Goal: Find specific page/section: Locate a particular part of the current website

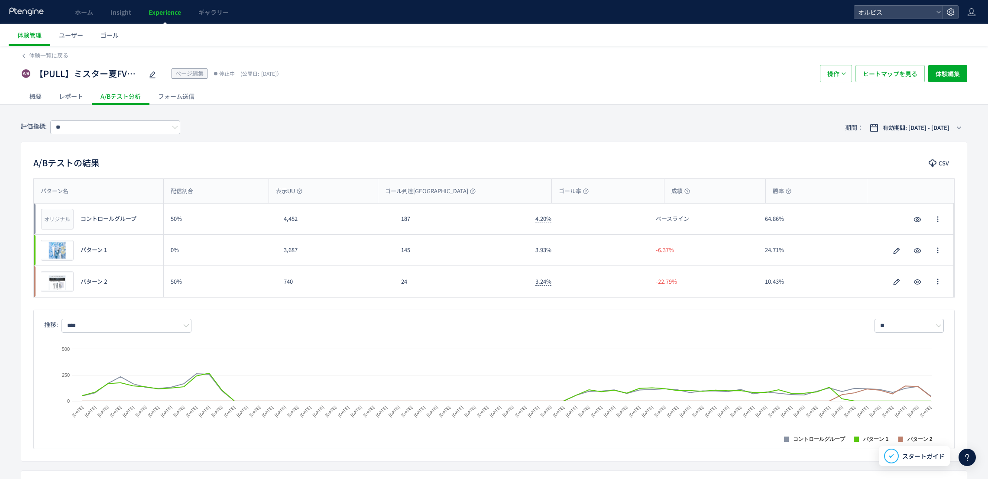
click at [163, 10] on span "Experience" at bounding box center [165, 12] width 32 height 9
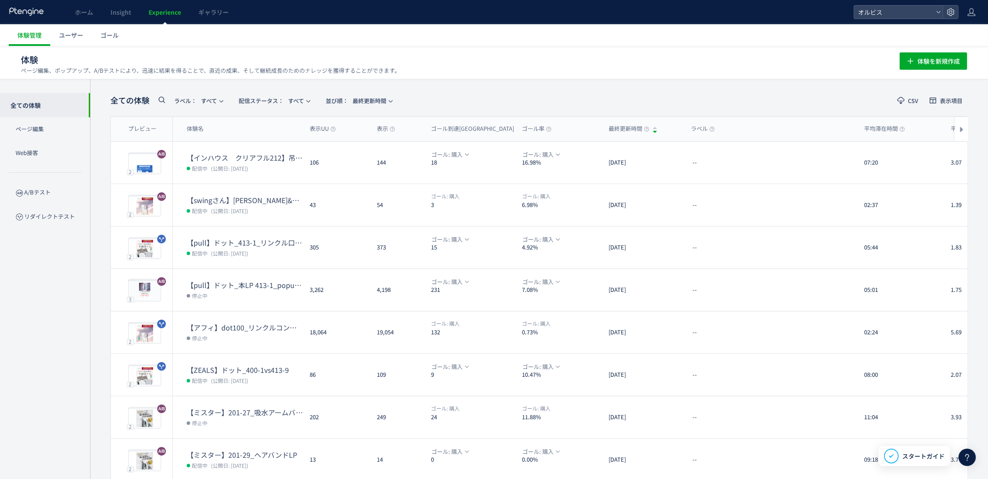
click at [164, 99] on icon at bounding box center [161, 99] width 10 height 10
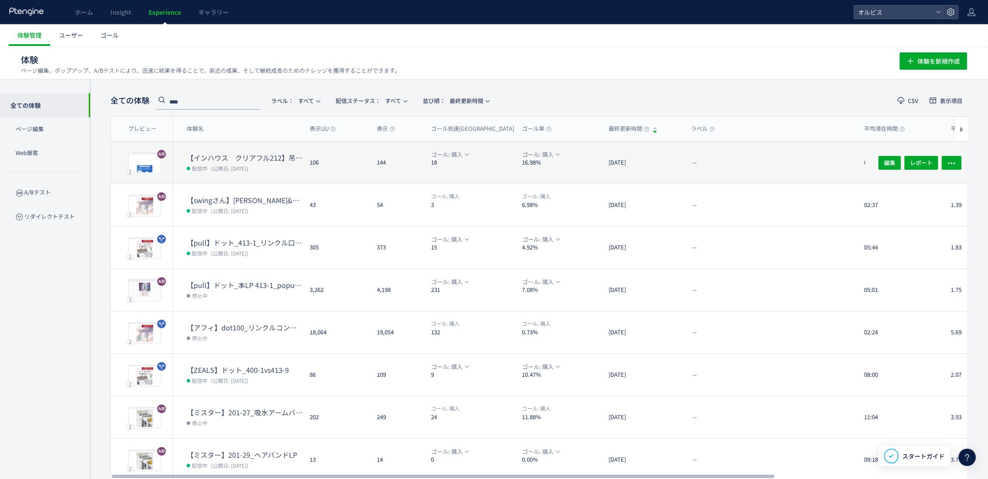
type input "****"
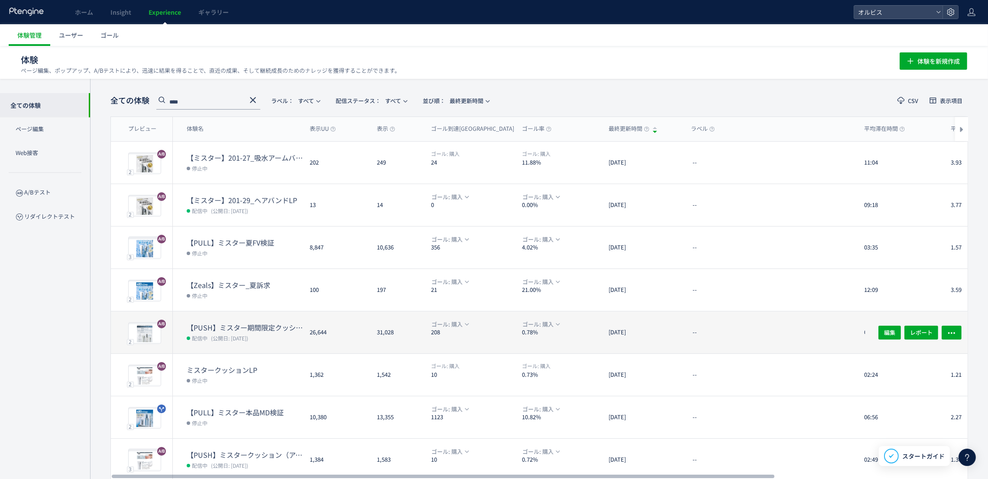
click at [206, 311] on div "【PUSH】ミスター期間限定クッションLP 配信中 (公開日: [DATE])" at bounding box center [238, 332] width 130 height 42
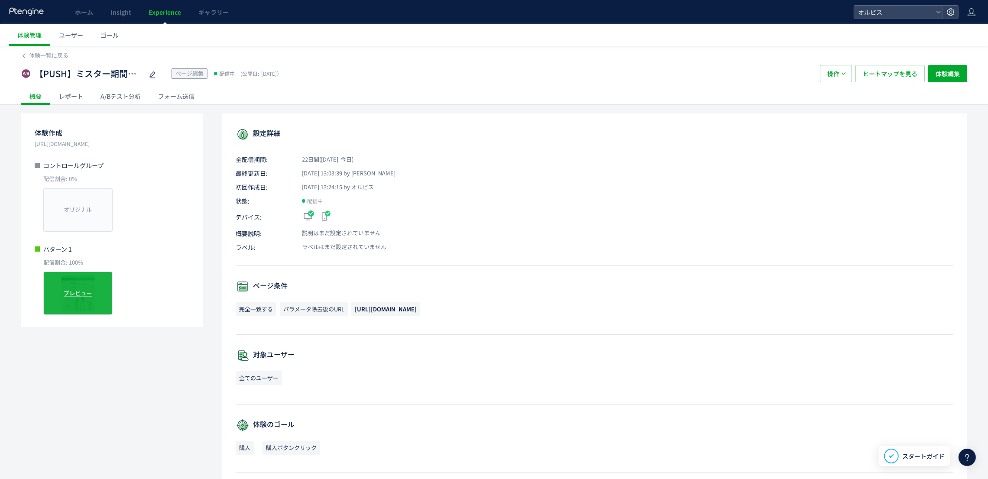
click at [80, 297] on span "プレビュー" at bounding box center [78, 293] width 28 height 8
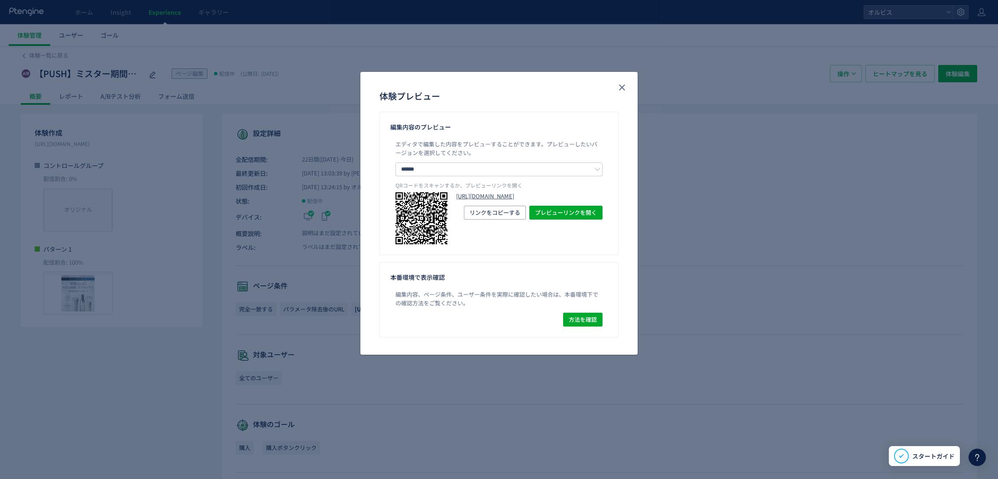
click at [497, 201] on link "[URL][DOMAIN_NAME]" at bounding box center [529, 196] width 146 height 8
click at [622, 86] on icon "close" at bounding box center [622, 87] width 10 height 10
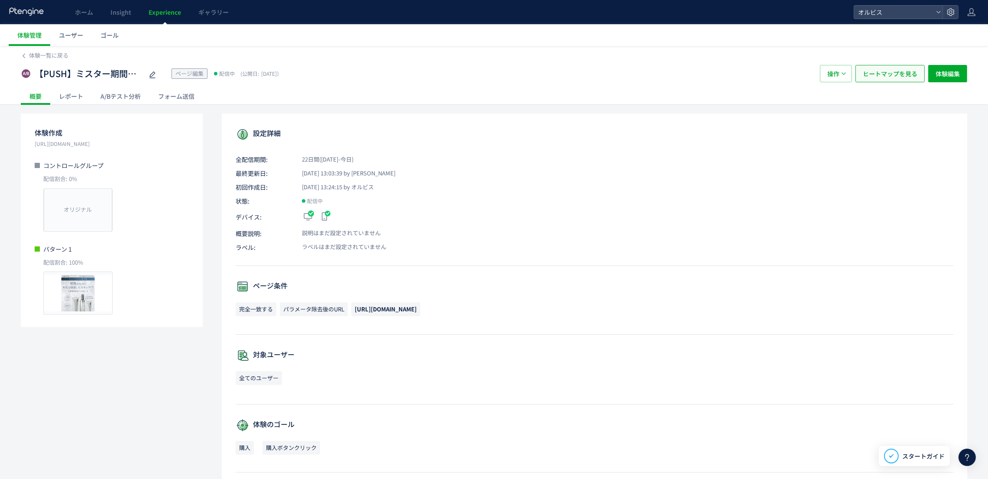
click at [879, 65] on button "ヒートマップを見る" at bounding box center [890, 73] width 69 height 17
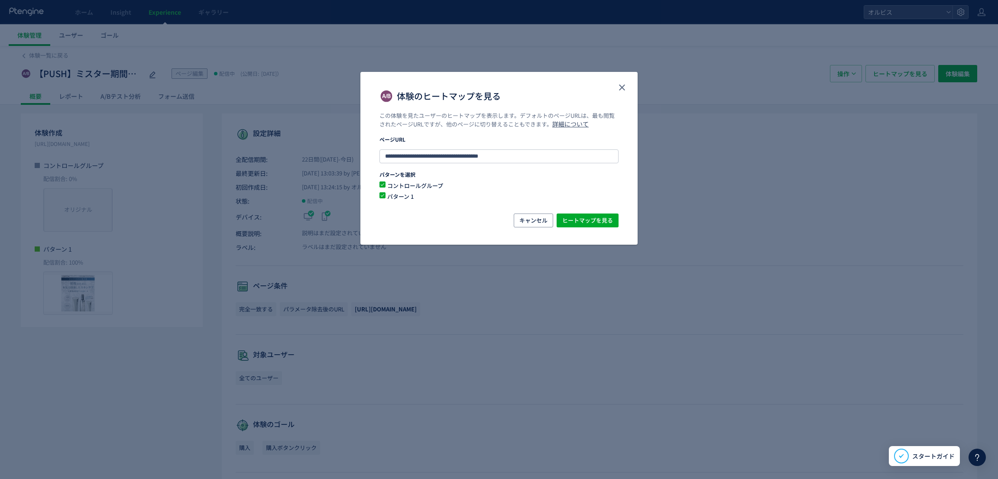
click at [397, 185] on span "コントロールグループ" at bounding box center [494, 186] width 217 height 8
click at [607, 220] on span "ヒートマップを見る" at bounding box center [587, 221] width 51 height 14
